Goal: Task Accomplishment & Management: Use online tool/utility

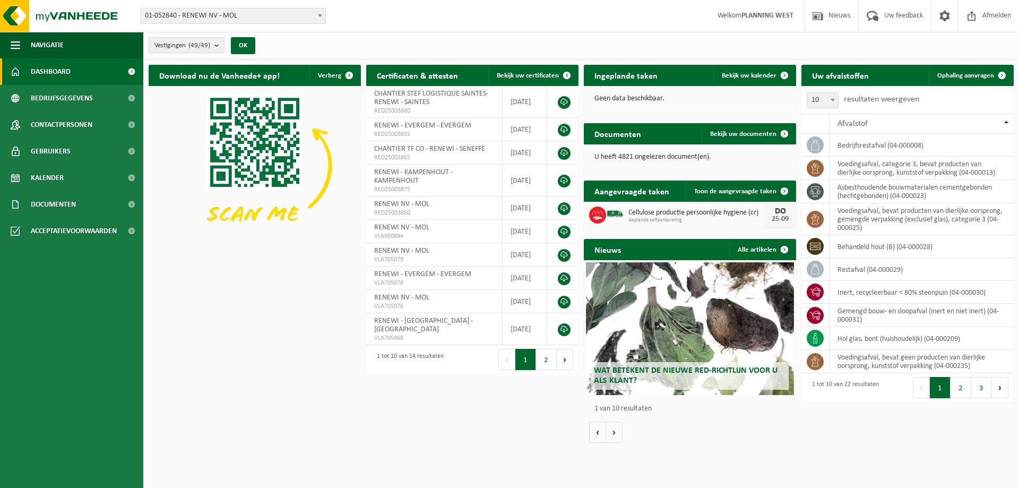
click at [214, 5] on div "Vestiging: 01-052840 - RENEWI NV - MOL 10-864850 - CARDON LOG - CHANTIER RENEWI…" at bounding box center [509, 16] width 1019 height 32
click at [200, 12] on span "01-052840 - RENEWI NV - MOL" at bounding box center [233, 15] width 185 height 15
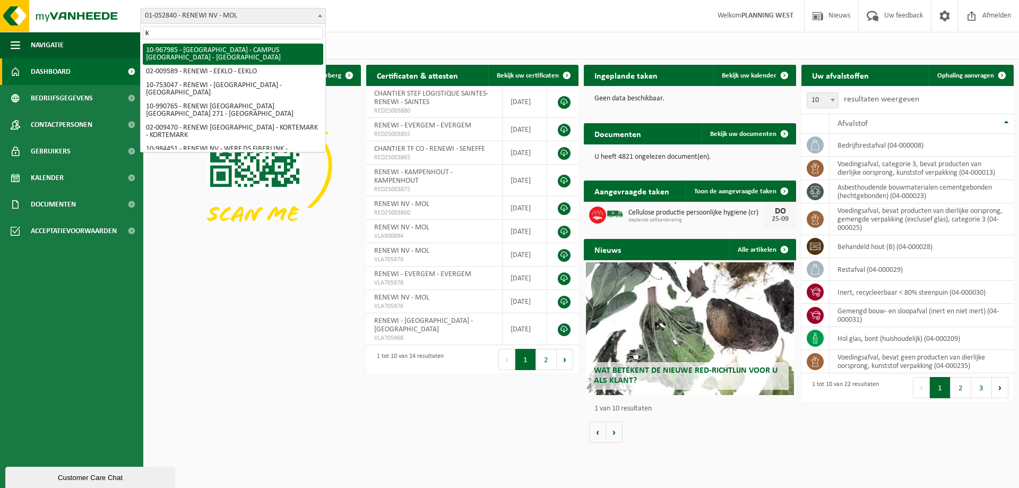
type input "ko"
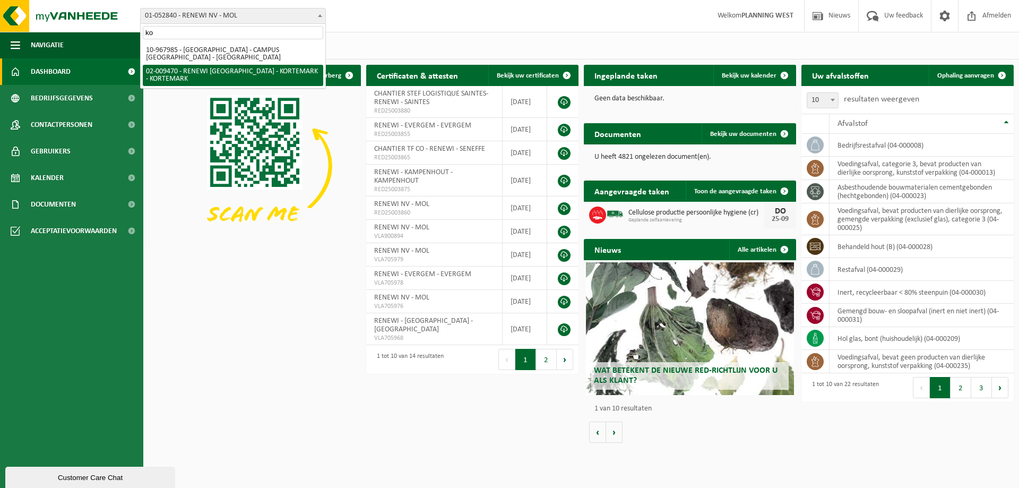
select select "1785"
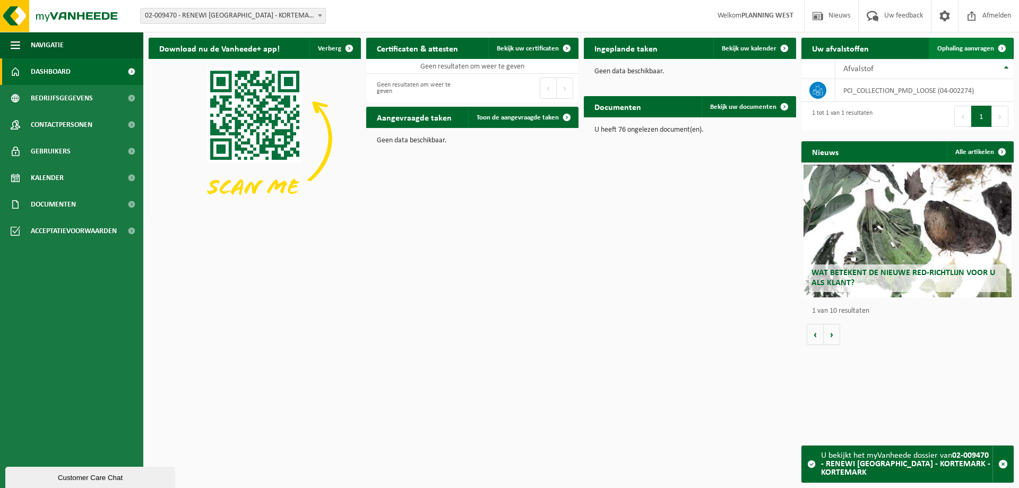
click at [972, 47] on span "Ophaling aanvragen" at bounding box center [965, 48] width 57 height 7
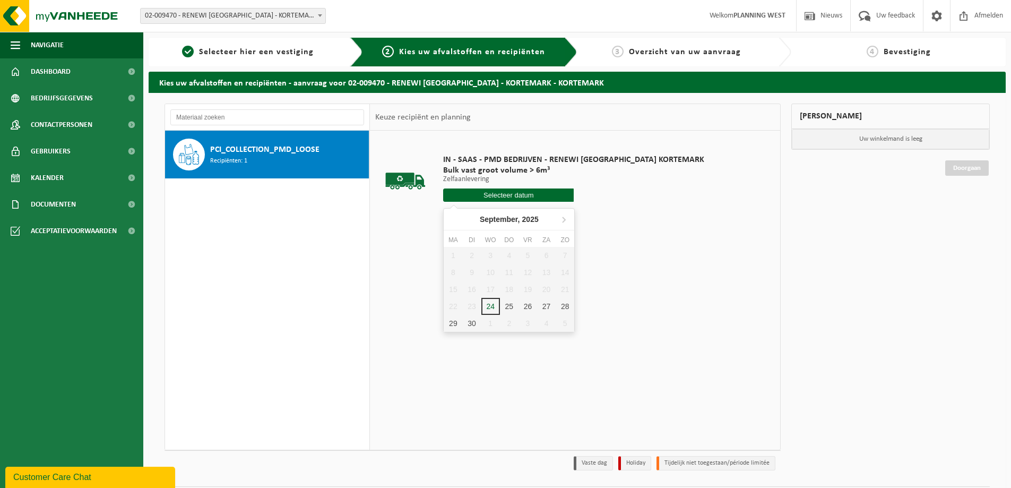
click at [519, 194] on input "text" at bounding box center [508, 194] width 131 height 13
click at [507, 304] on div "25" at bounding box center [509, 306] width 19 height 17
type input "Van 2025-09-25"
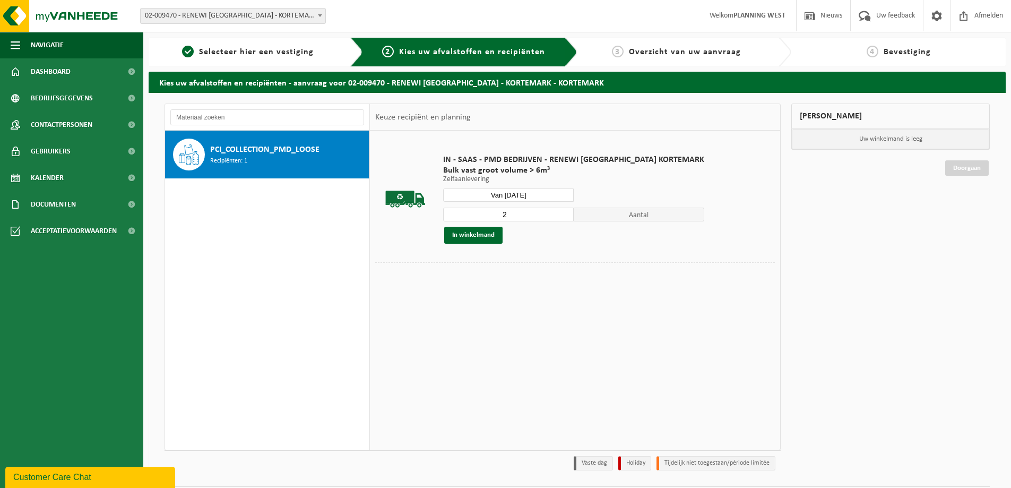
type input "2"
click at [540, 211] on input "2" at bounding box center [508, 215] width 131 height 14
click at [481, 233] on button "In winkelmand" at bounding box center [473, 235] width 58 height 17
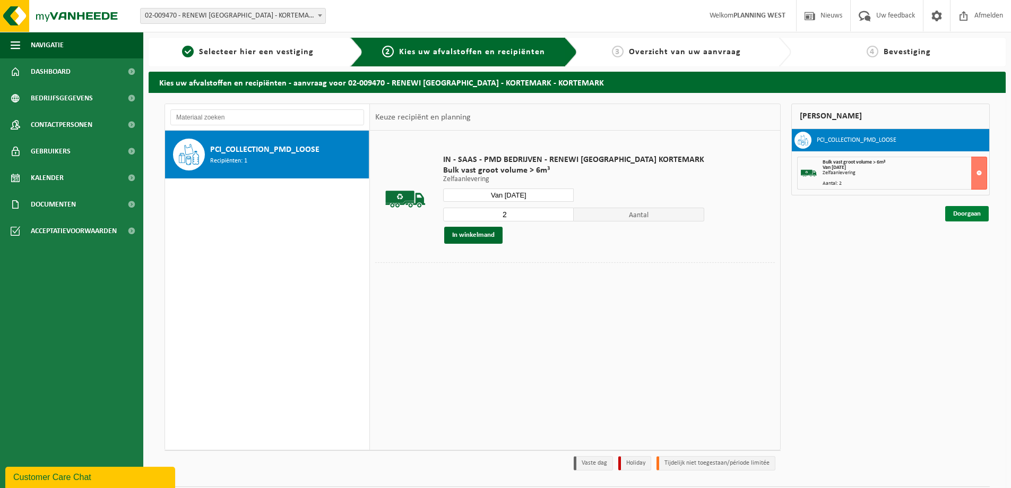
click at [965, 208] on link "Doorgaan" at bounding box center [967, 213] width 44 height 15
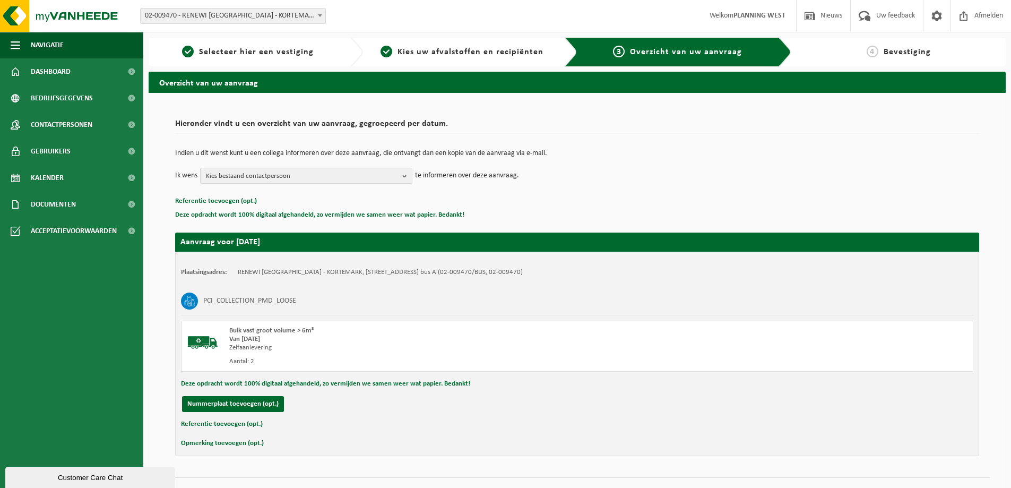
scroll to position [22, 0]
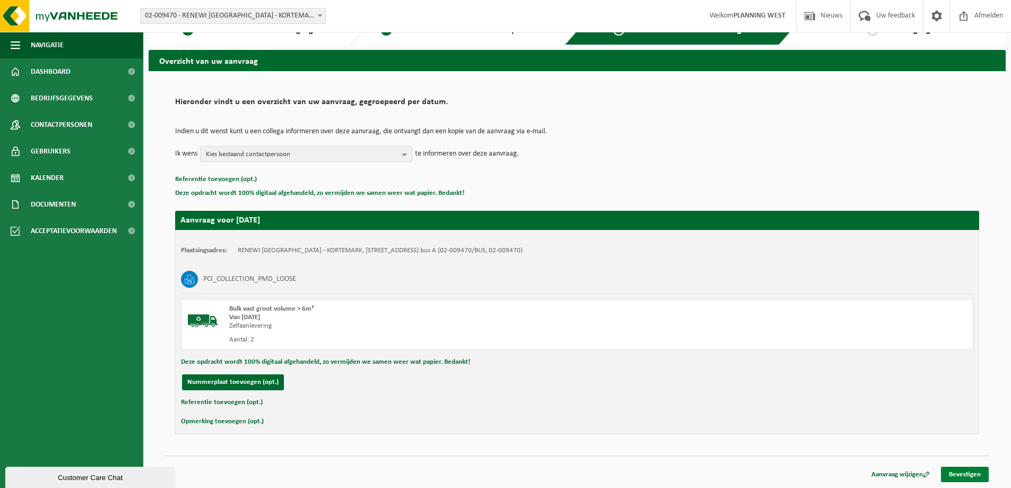
click at [959, 474] on link "Bevestigen" at bounding box center [965, 474] width 48 height 15
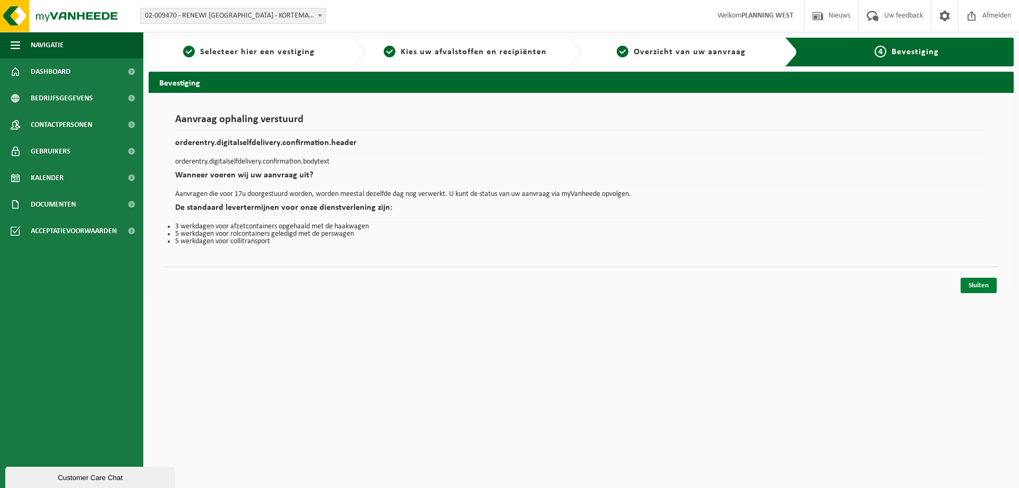
click at [979, 282] on link "Sluiten" at bounding box center [979, 285] width 36 height 15
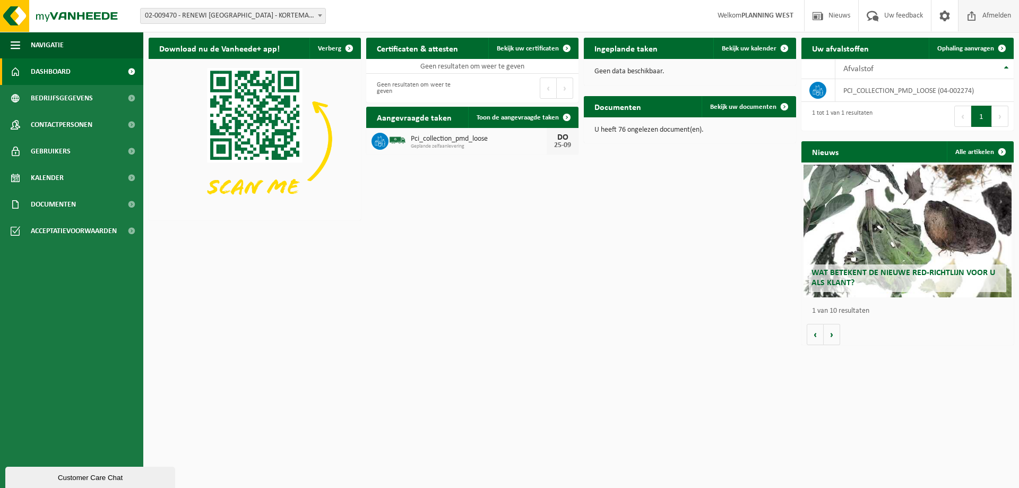
click at [997, 16] on span "Afmelden" at bounding box center [997, 15] width 34 height 31
